Goal: Navigation & Orientation: Find specific page/section

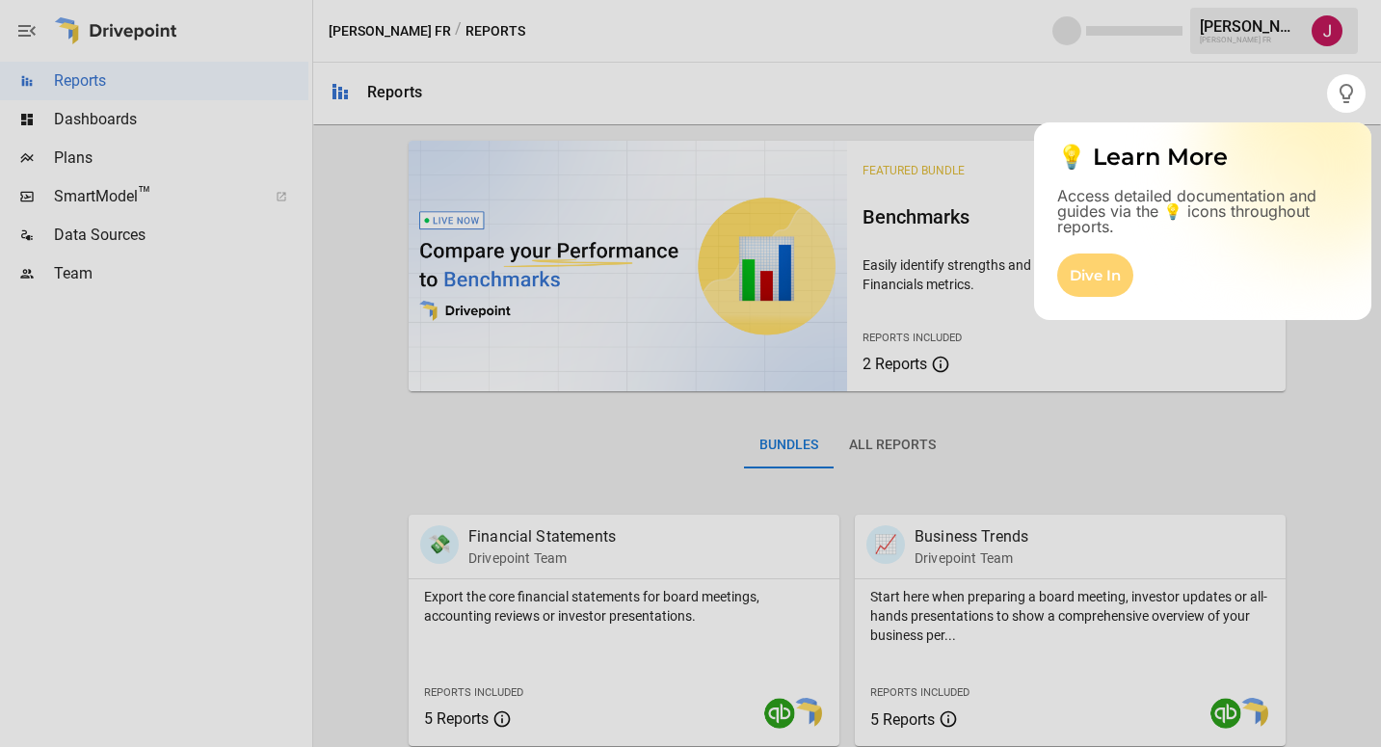
click at [1100, 284] on div "Dive In" at bounding box center [1095, 274] width 76 height 43
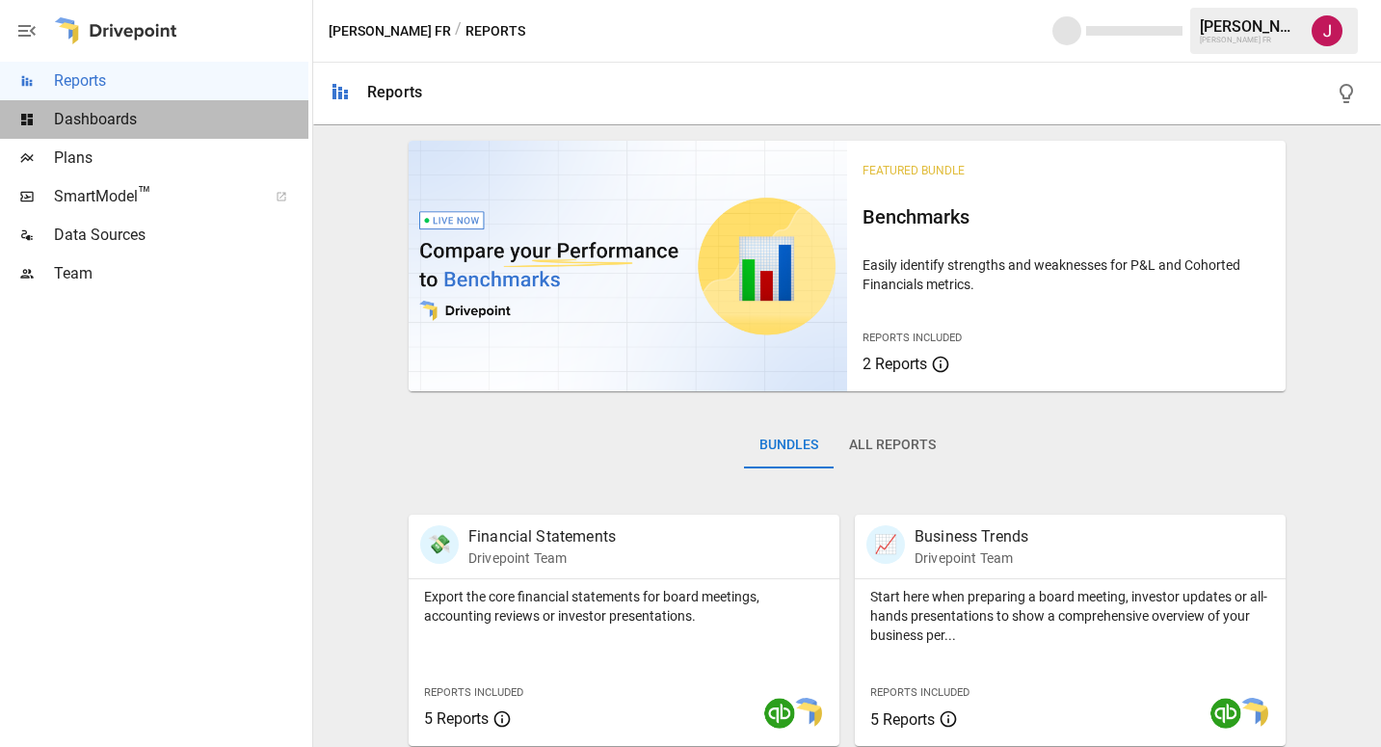
click at [111, 115] on span "Dashboards" at bounding box center [181, 119] width 254 height 23
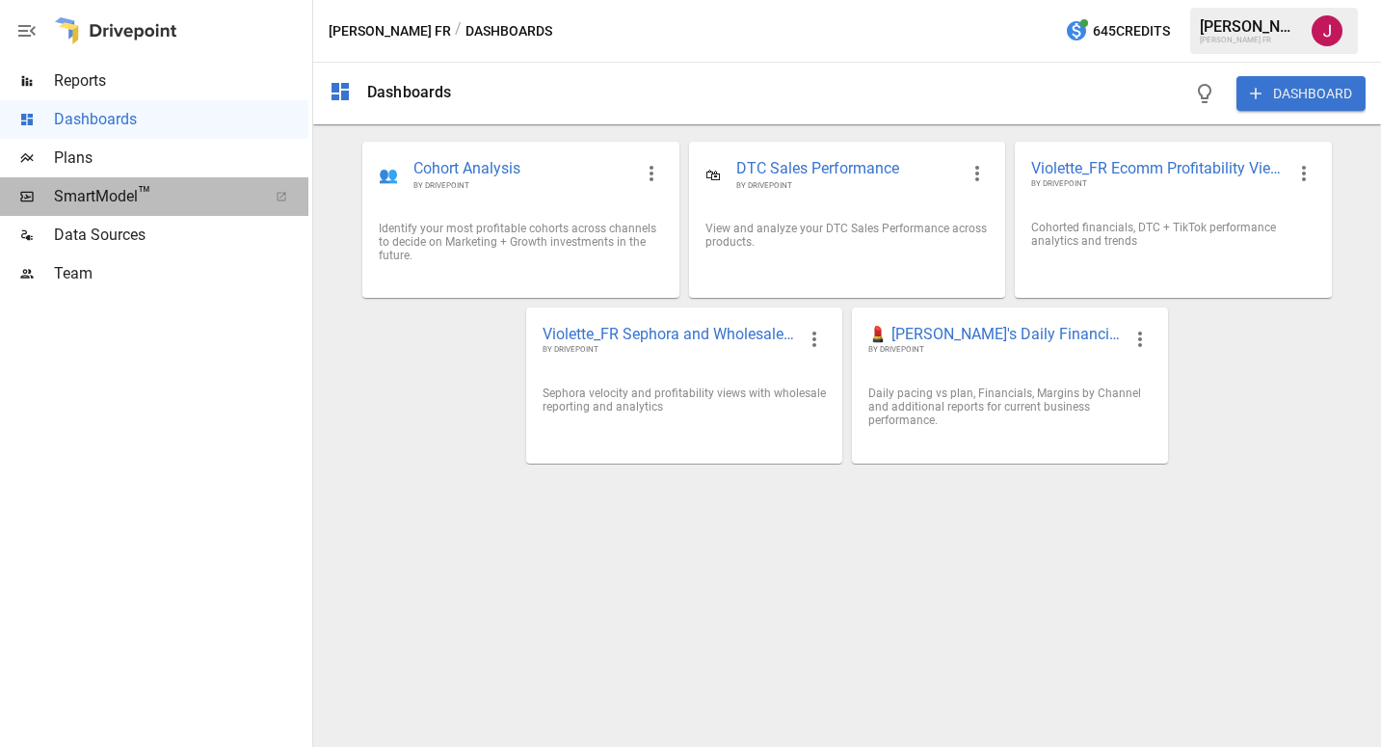
click at [82, 190] on span "SmartModel ™" at bounding box center [154, 196] width 200 height 23
